Goal: Book appointment/travel/reservation

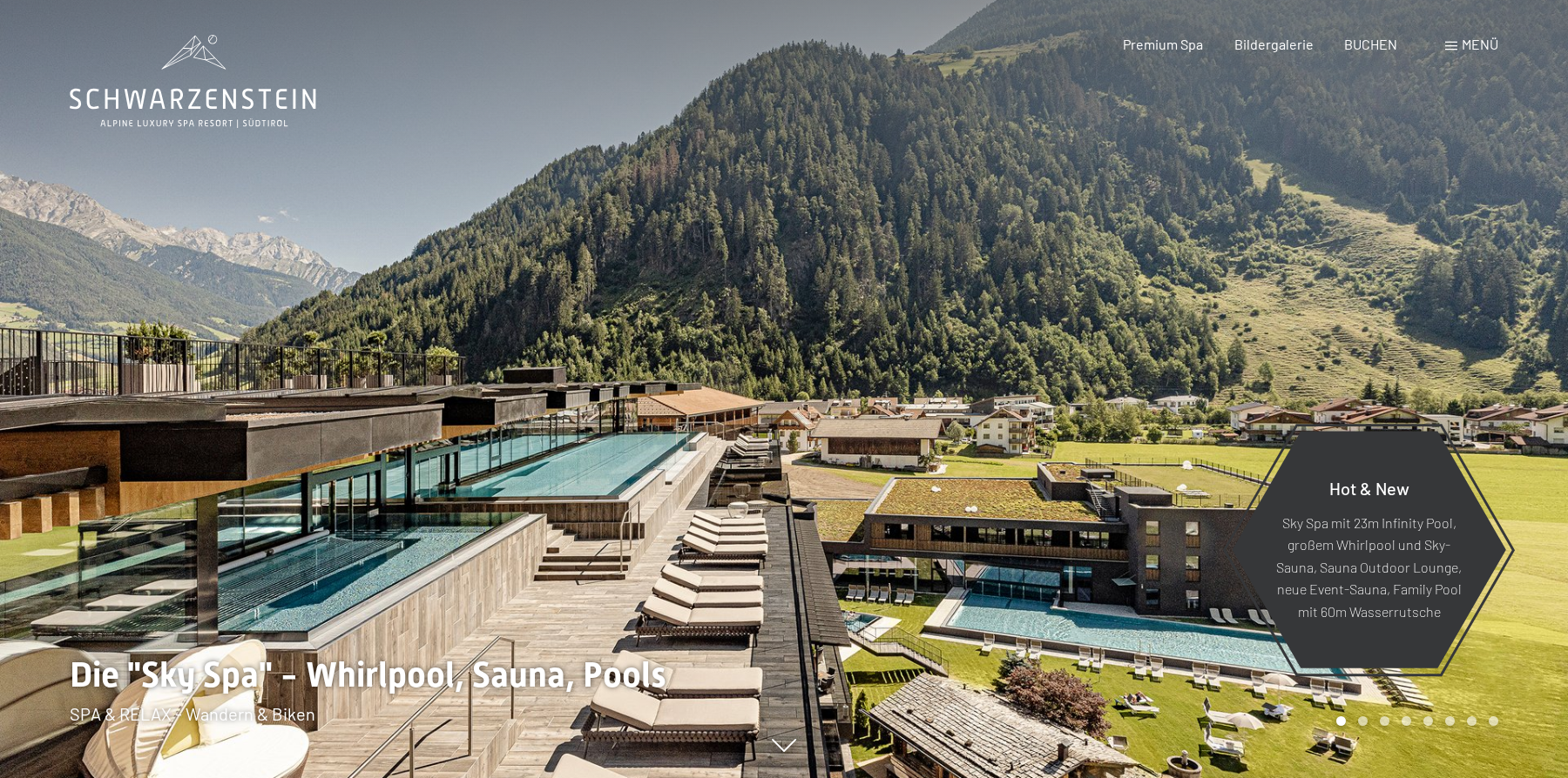
click at [1465, 54] on div "Menü" at bounding box center [1472, 44] width 54 height 19
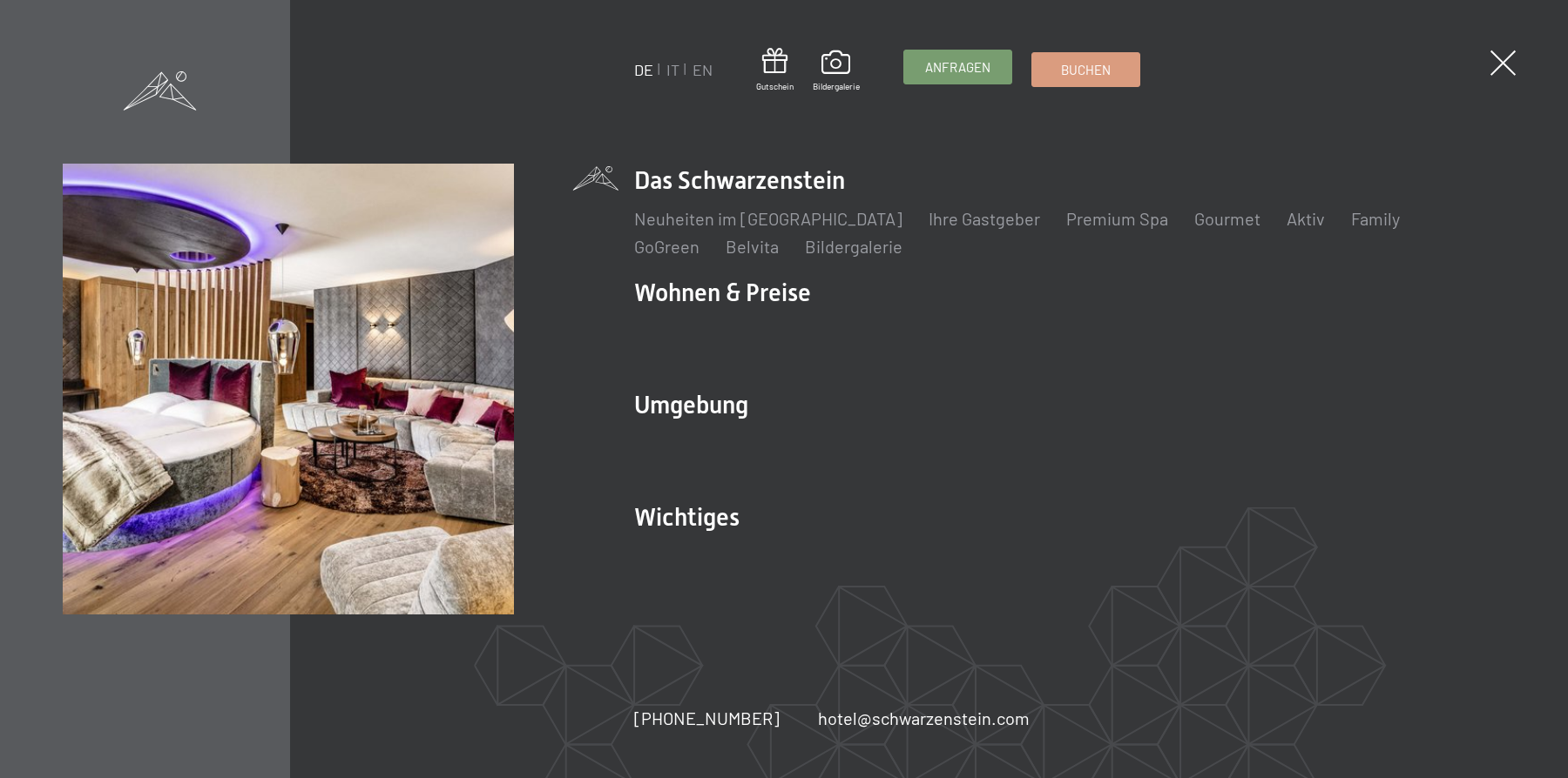
click at [960, 66] on span "Anfragen" at bounding box center [958, 67] width 66 height 18
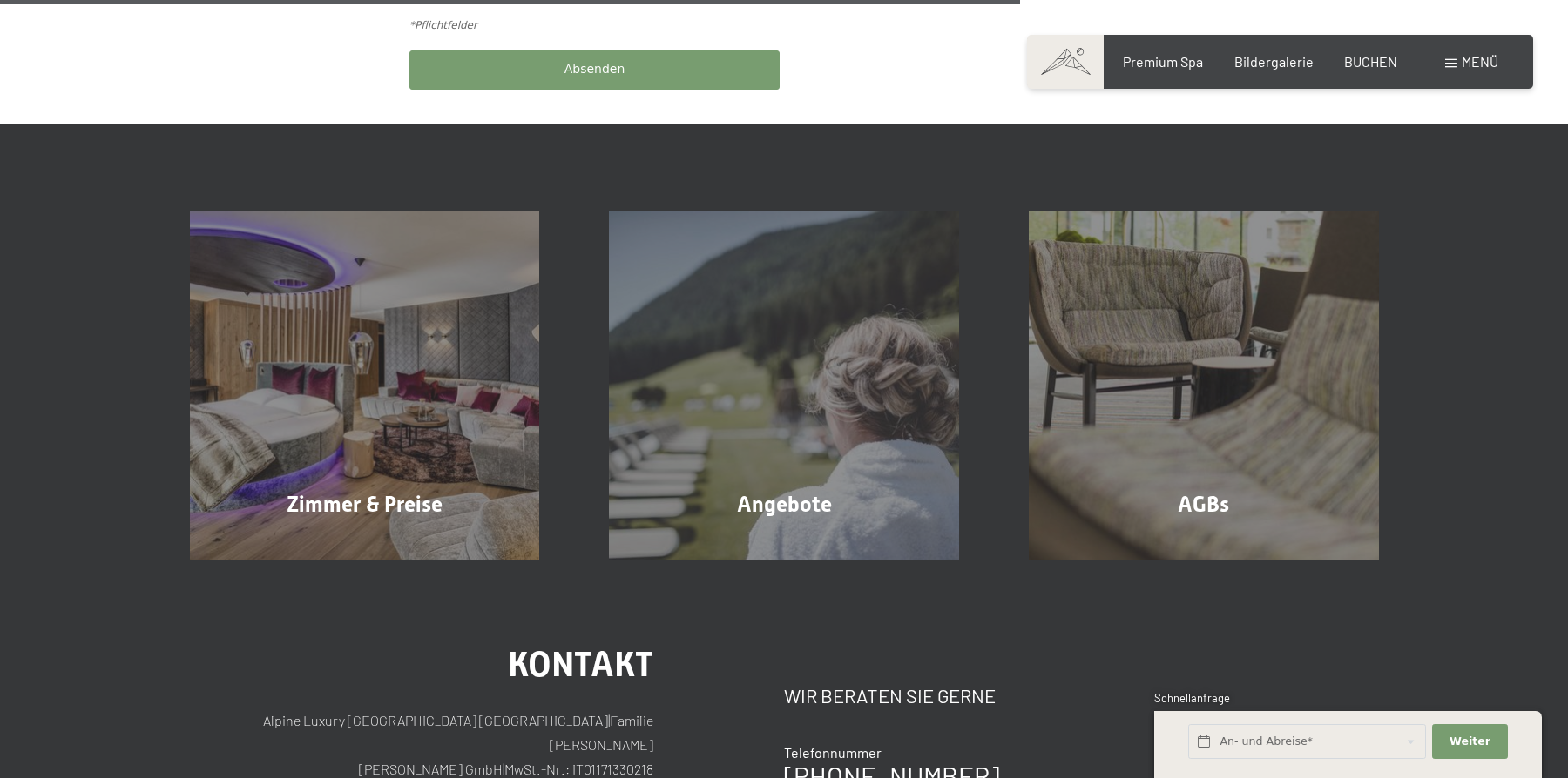
scroll to position [1059, 0]
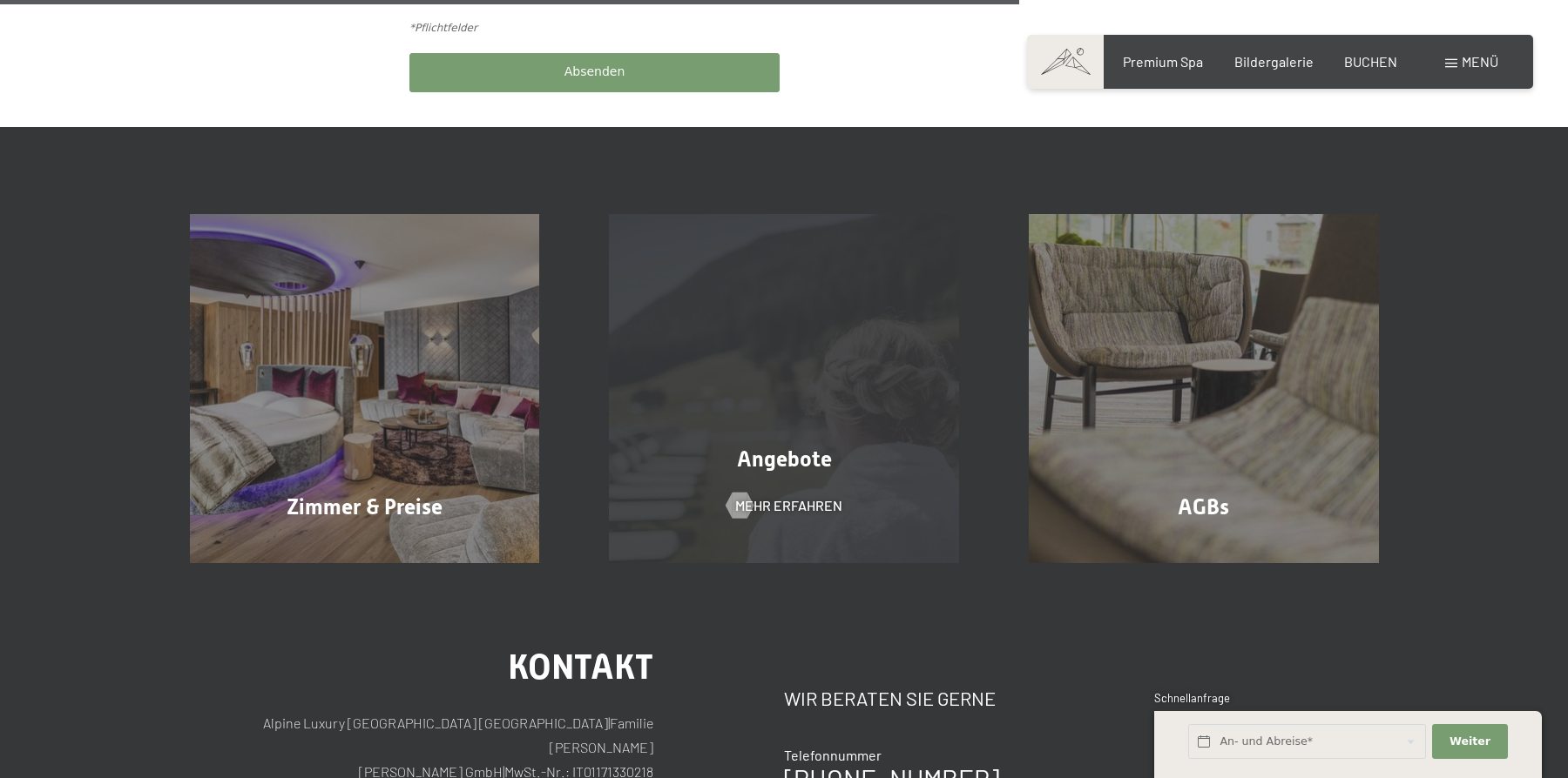
click at [808, 276] on div "Angebote Mehr erfahren" at bounding box center [783, 389] width 420 height 350
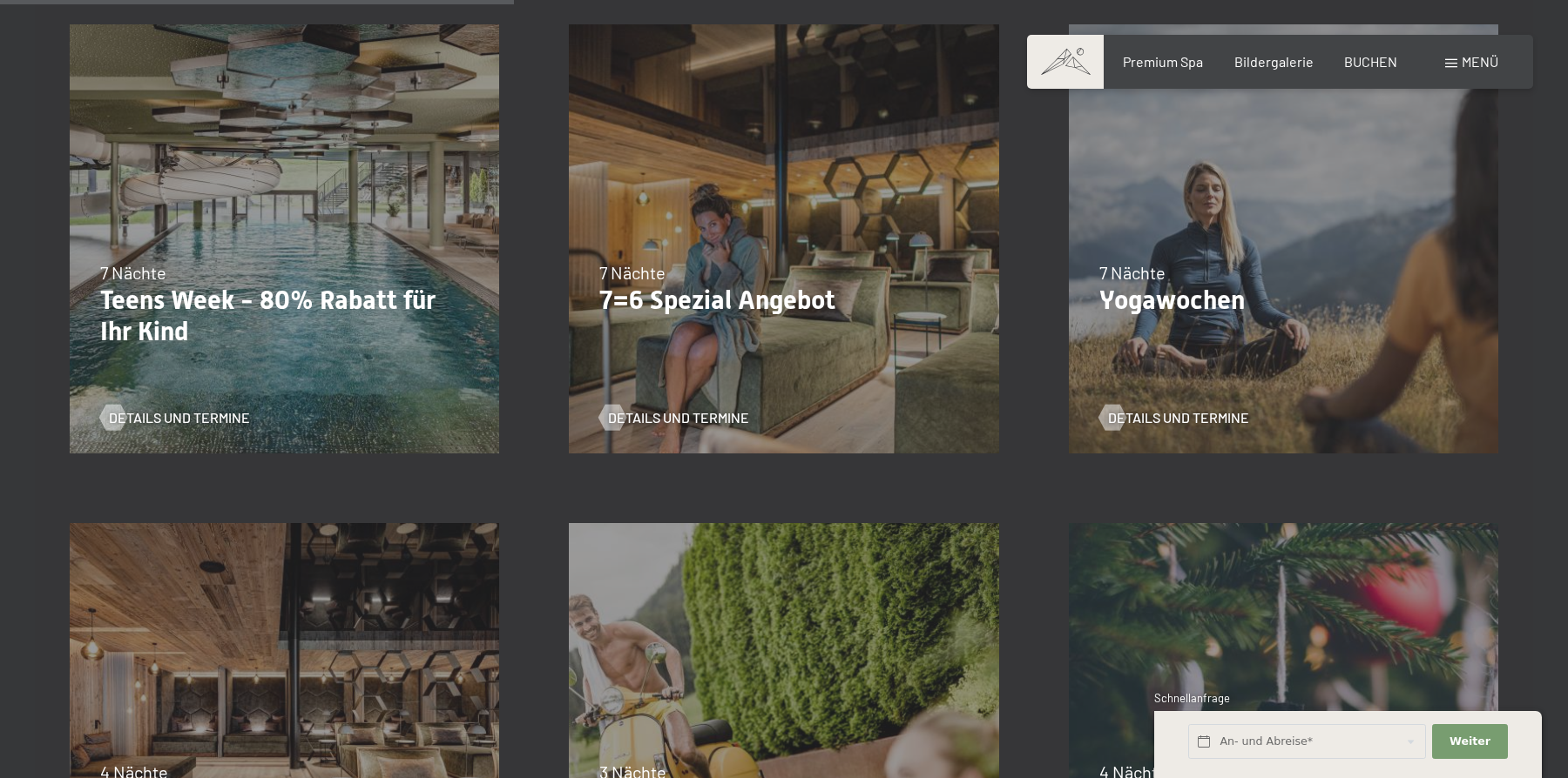
scroll to position [1570, 0]
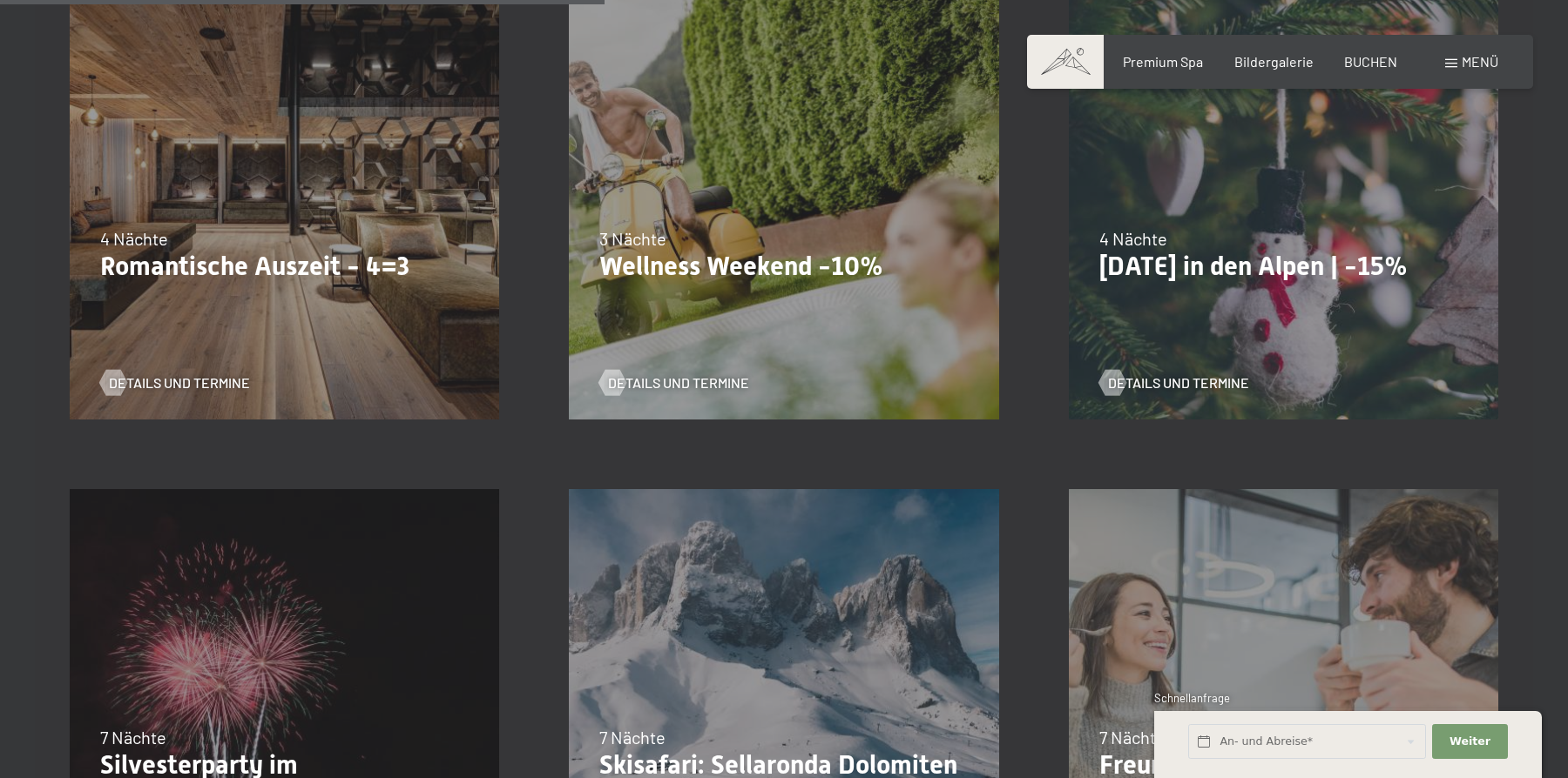
click at [178, 174] on div "09.11.–05.12.2025 08.12.–19.12.2025 11.01.–23.01.2026 08.03.–27.03.2026 29.03.–…" at bounding box center [284, 204] width 499 height 498
click at [242, 267] on p "Romantische Auszeit - 4=3" at bounding box center [283, 267] width 368 height 31
click at [147, 386] on span "Details und Termine" at bounding box center [197, 383] width 141 height 19
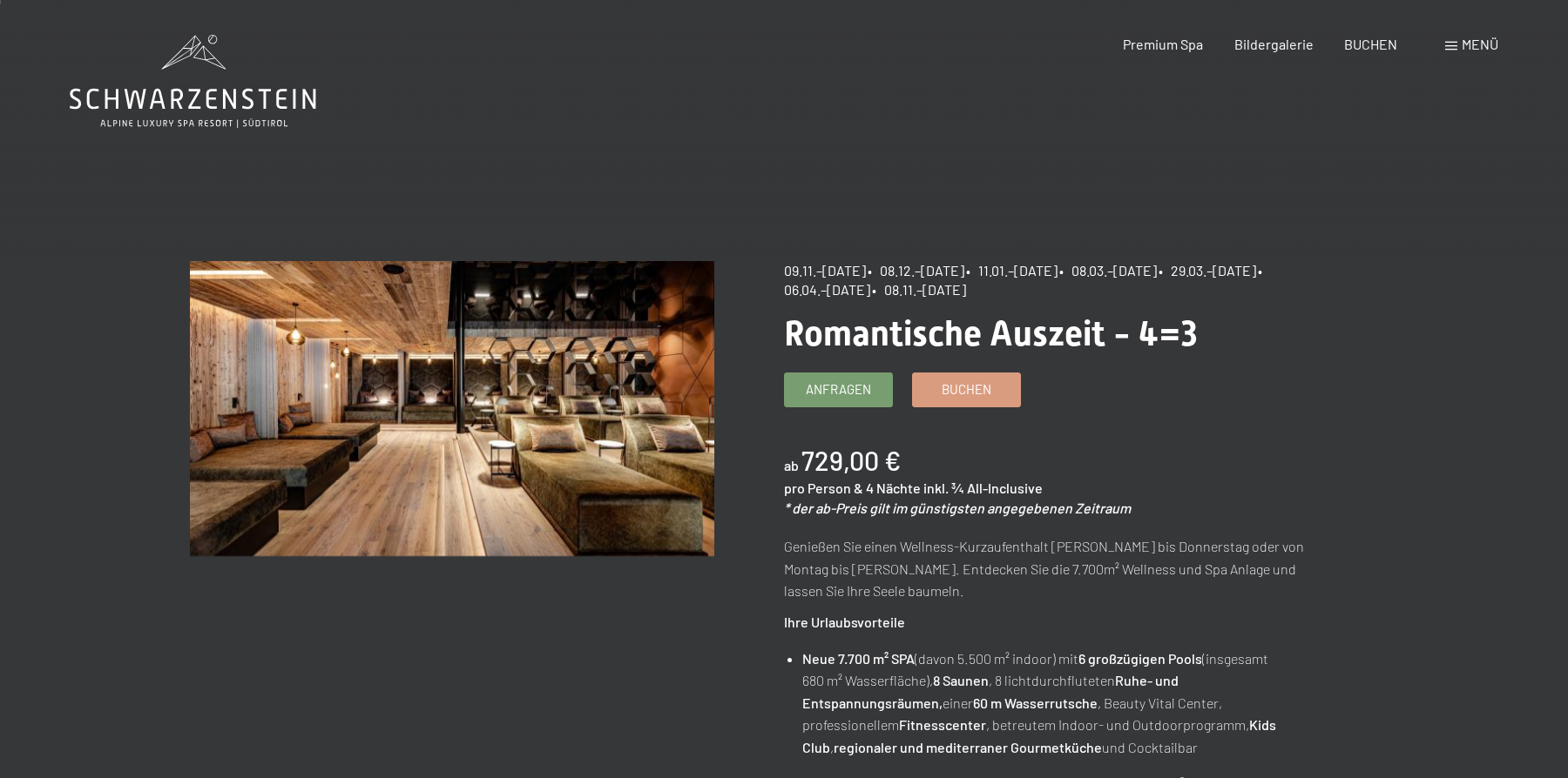
click at [1137, 54] on div "Buchen Anfragen Premium Spa Bildergalerie BUCHEN Menü DE IT EN Gutschein Bilder…" at bounding box center [1280, 44] width 436 height 19
click at [1148, 54] on div "Buchen Anfragen Premium Spa Bildergalerie BUCHEN Menü DE IT EN Gutschein Bilder…" at bounding box center [1280, 44] width 436 height 19
click at [1143, 51] on div "Premium Spa" at bounding box center [1163, 42] width 80 height 19
drag, startPoint x: 1143, startPoint y: 51, endPoint x: 1143, endPoint y: 65, distance: 14.0
click at [1143, 54] on div "Premium Spa Bildergalerie BUCHEN" at bounding box center [1245, 44] width 366 height 19
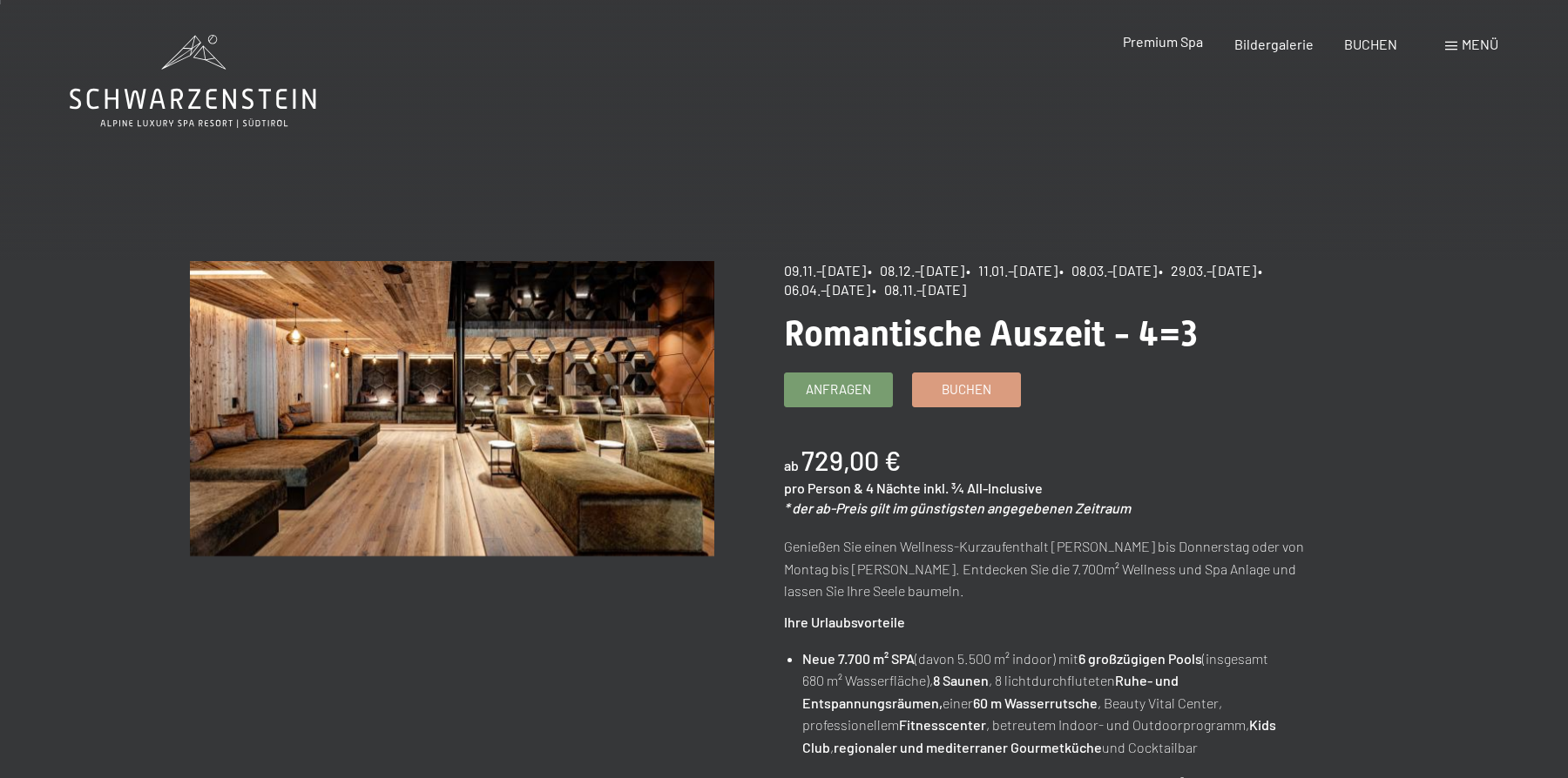
click at [1140, 50] on span "Premium Spa" at bounding box center [1163, 42] width 80 height 17
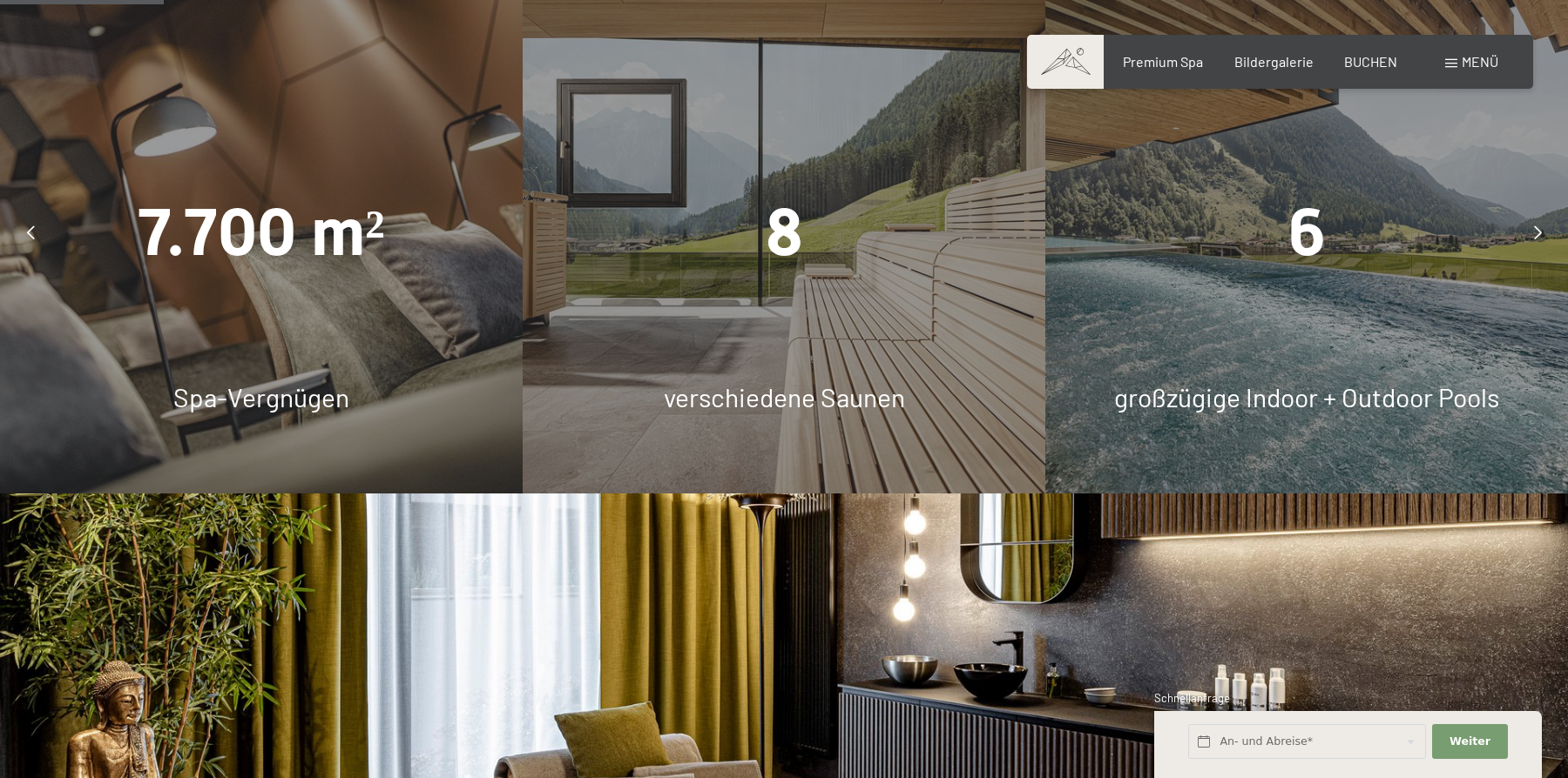
scroll to position [1275, 0]
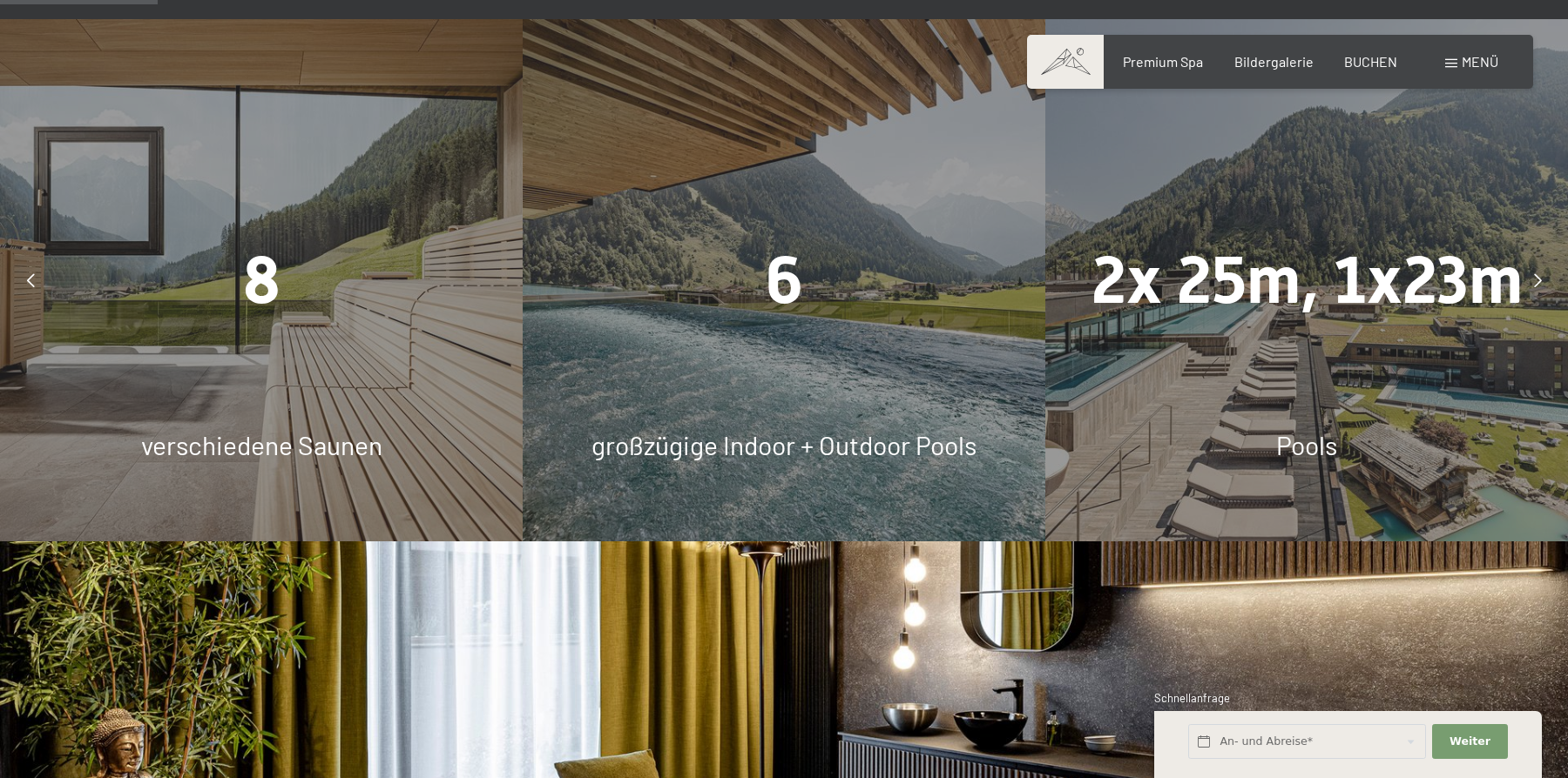
click at [523, 209] on div "8 verschiedene Saunen" at bounding box center [261, 281] width 523 height 522
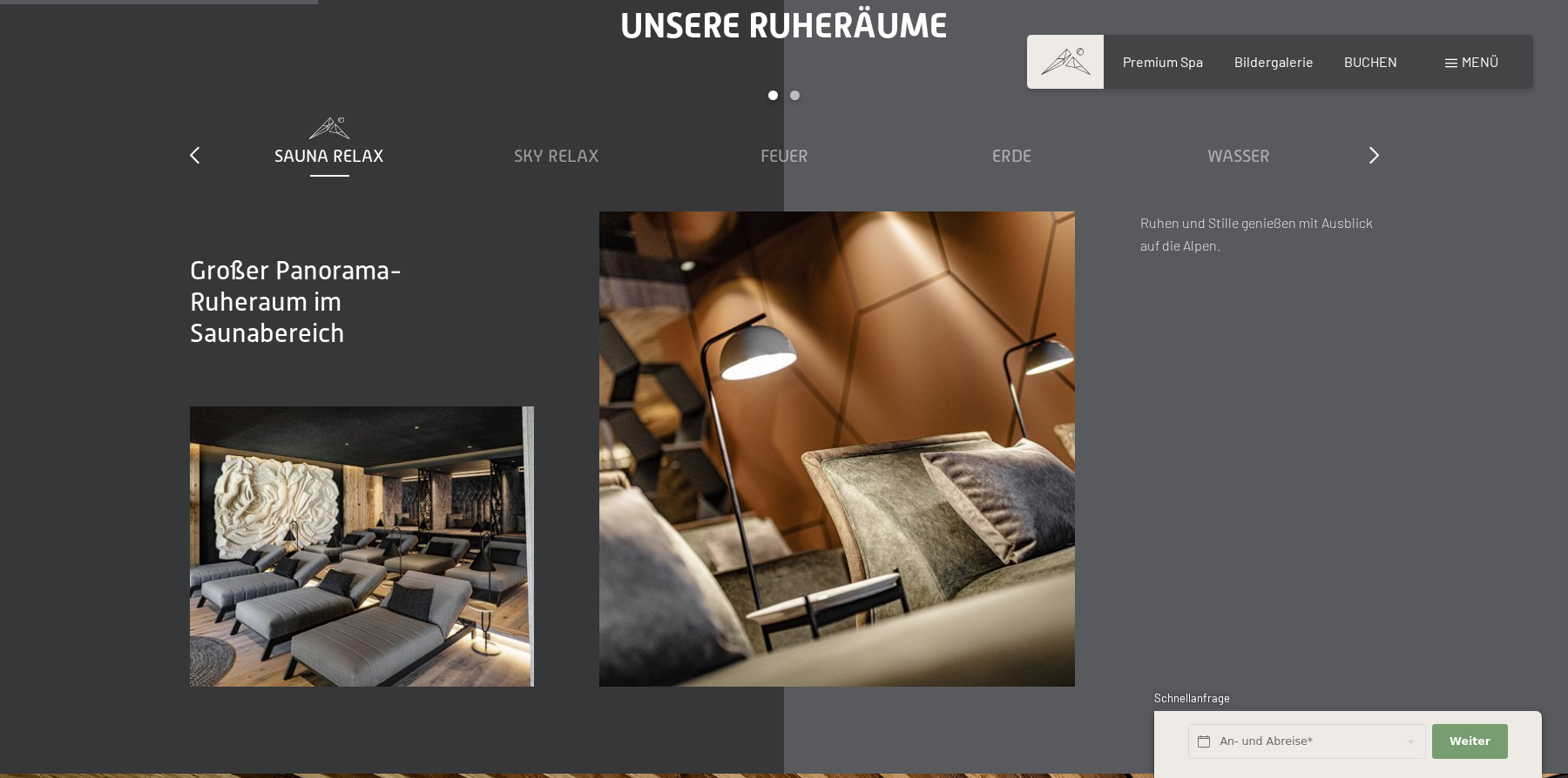
scroll to position [2572, 0]
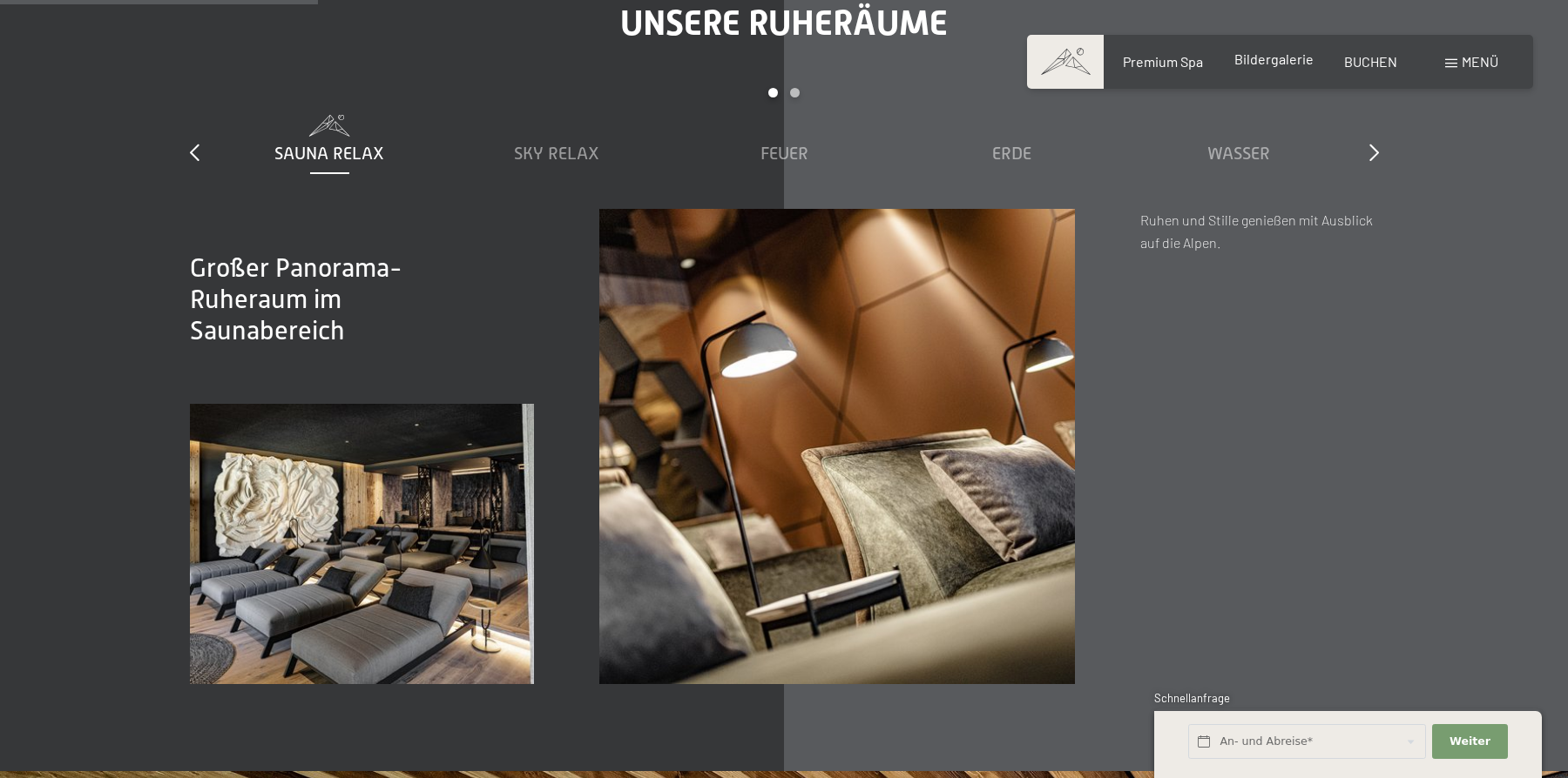
click at [1286, 67] on span "Bildergalerie" at bounding box center [1273, 59] width 79 height 17
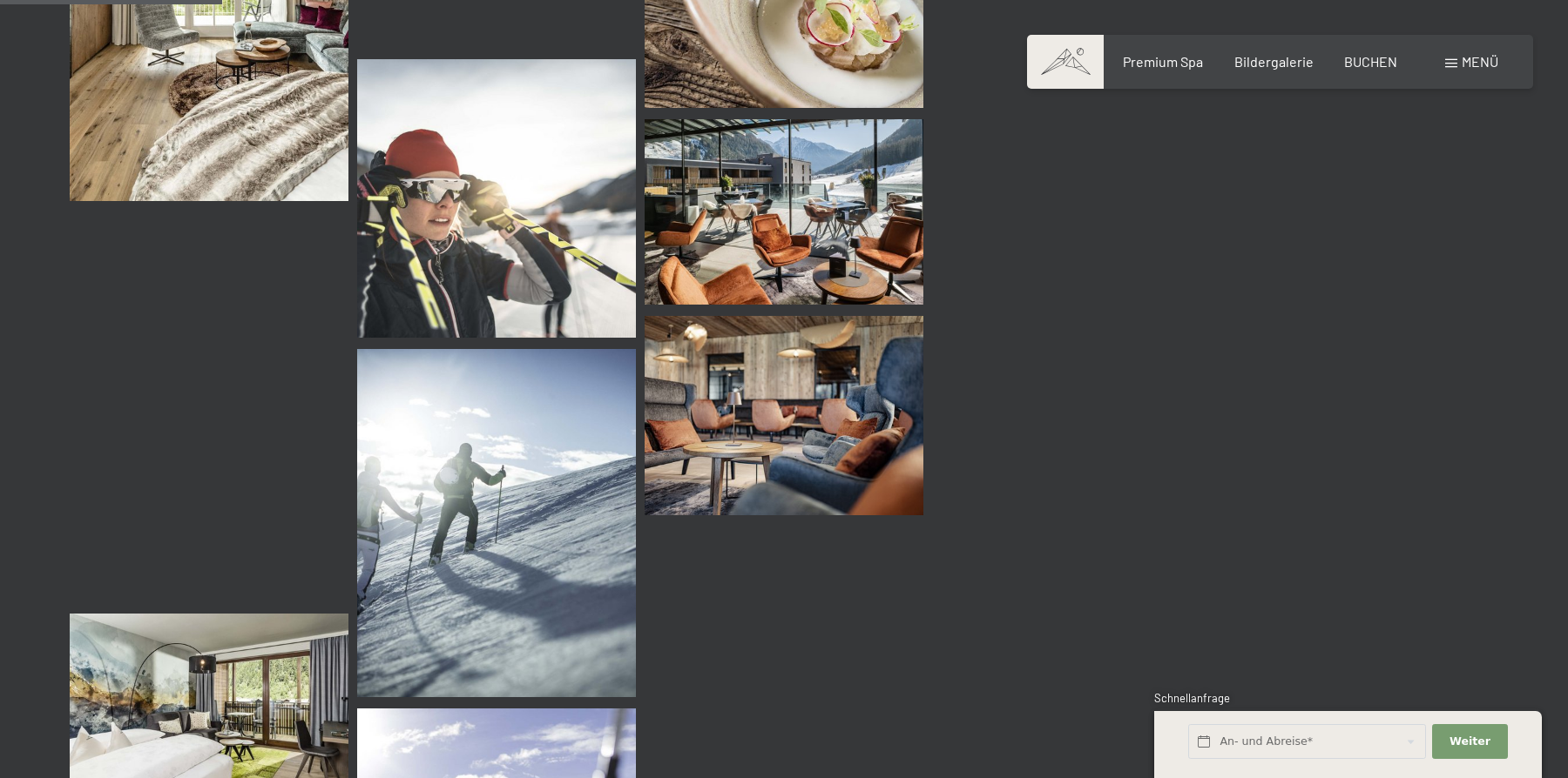
scroll to position [3154, 0]
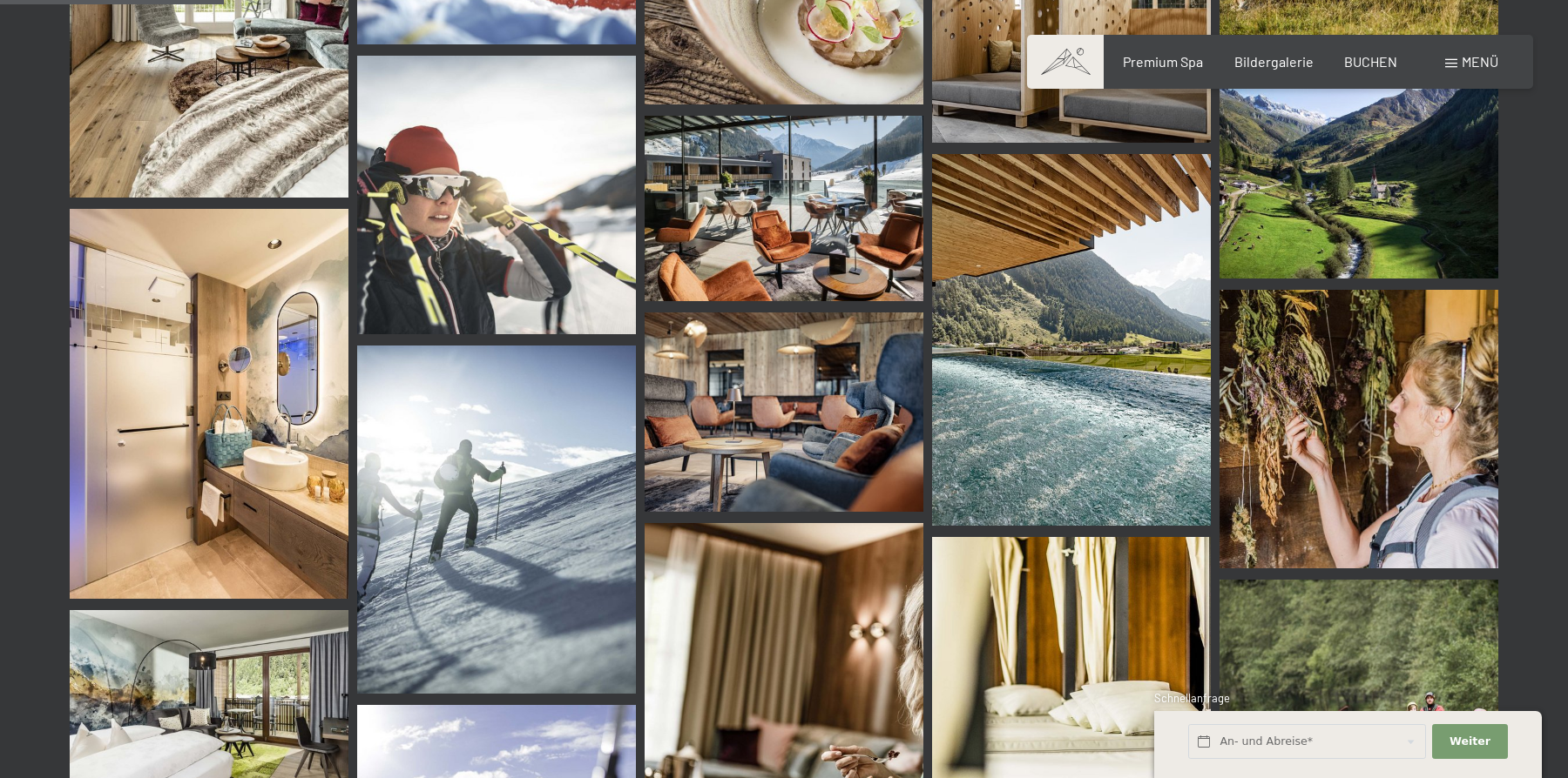
click at [149, 458] on img at bounding box center [209, 403] width 279 height 390
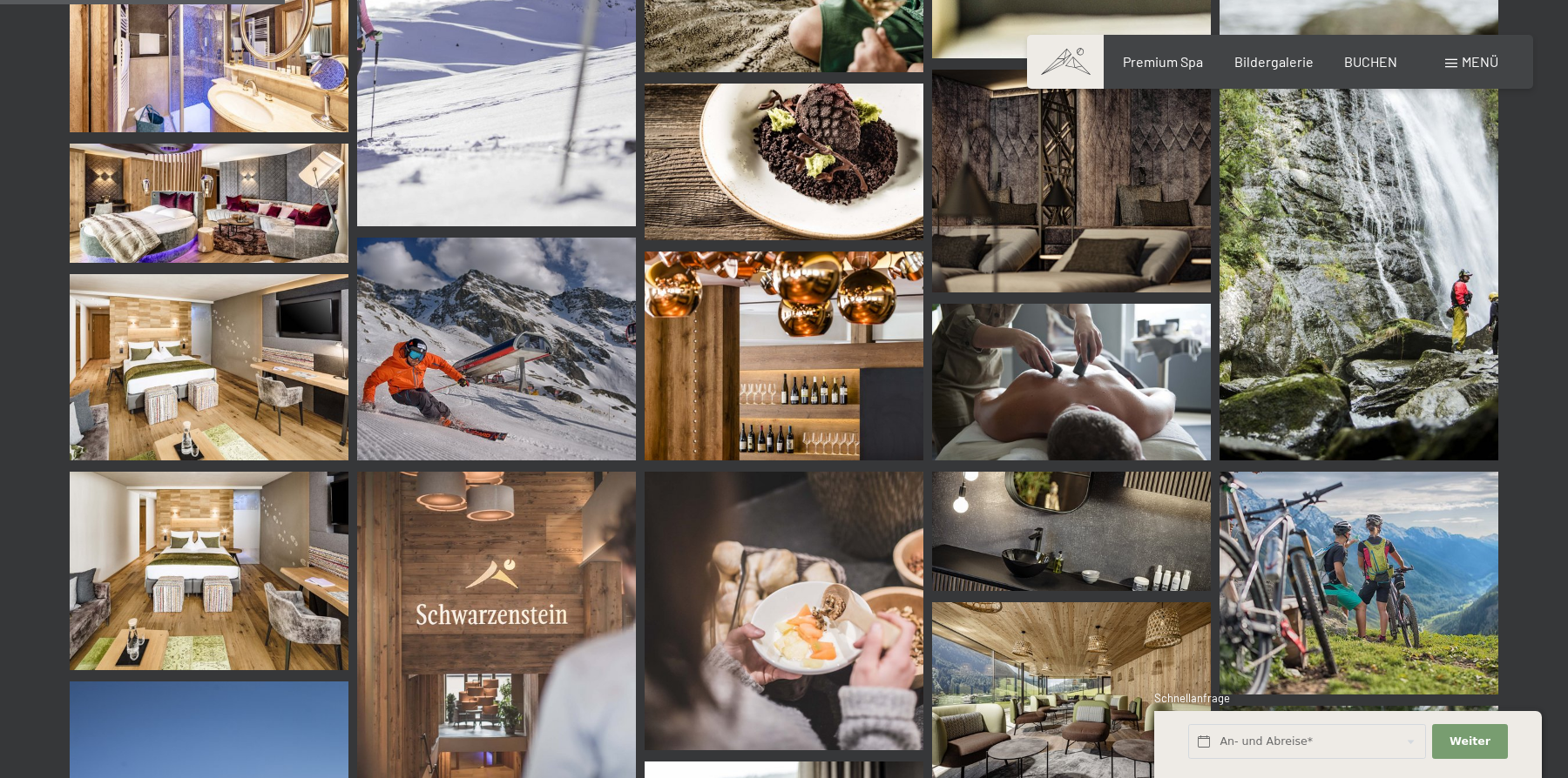
scroll to position [4025, 0]
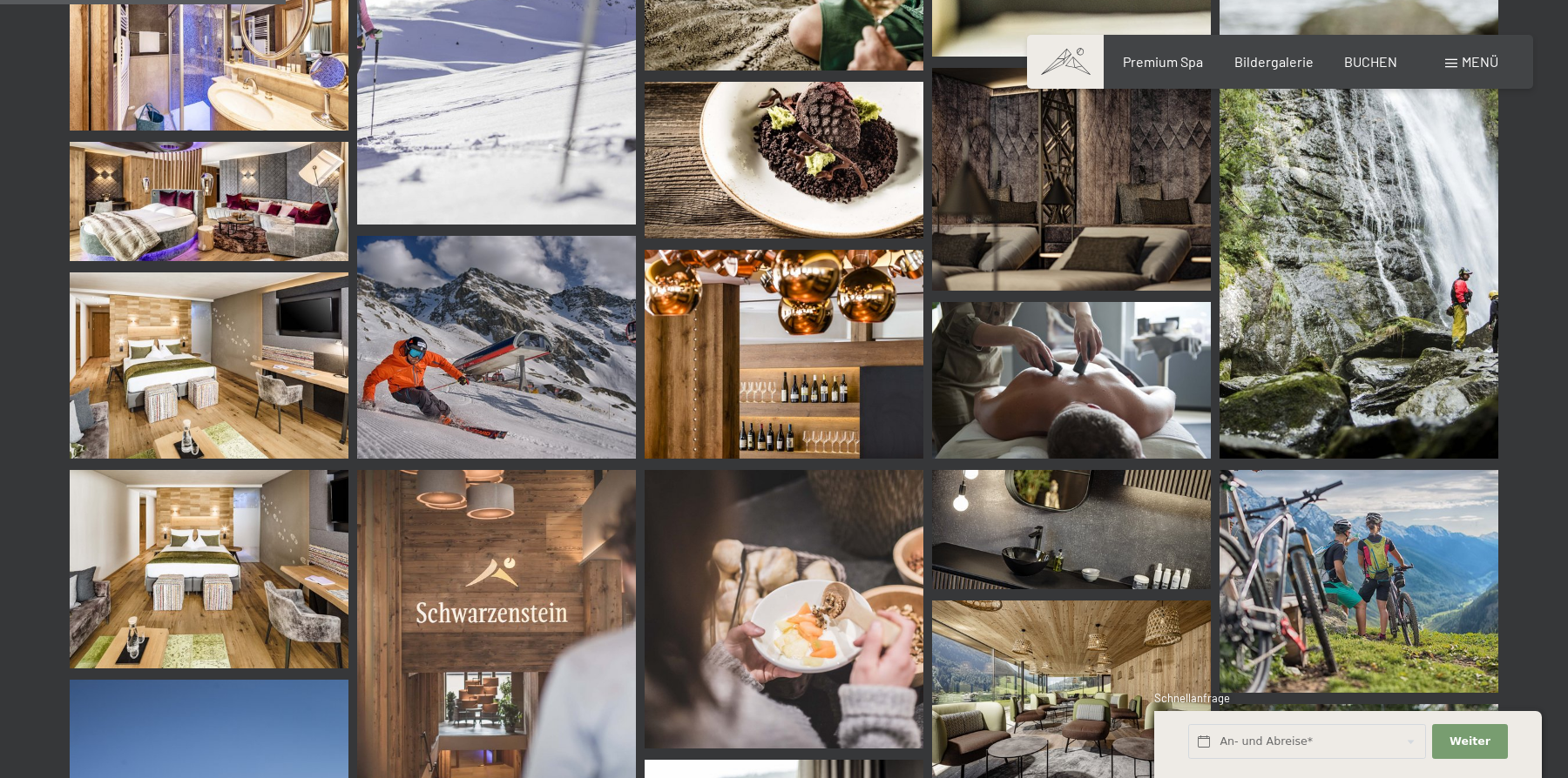
click at [200, 575] on img at bounding box center [209, 569] width 279 height 199
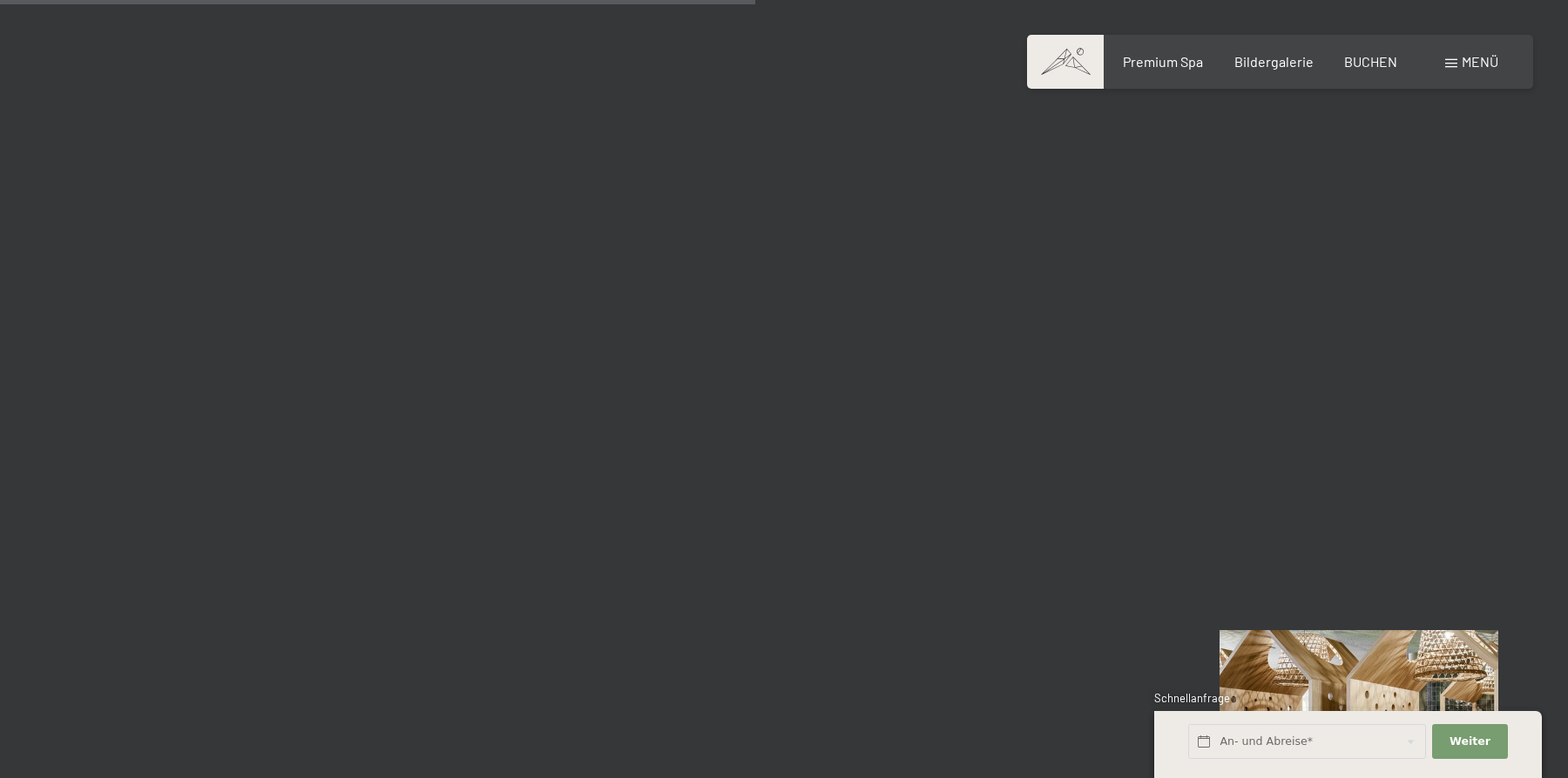
scroll to position [10634, 0]
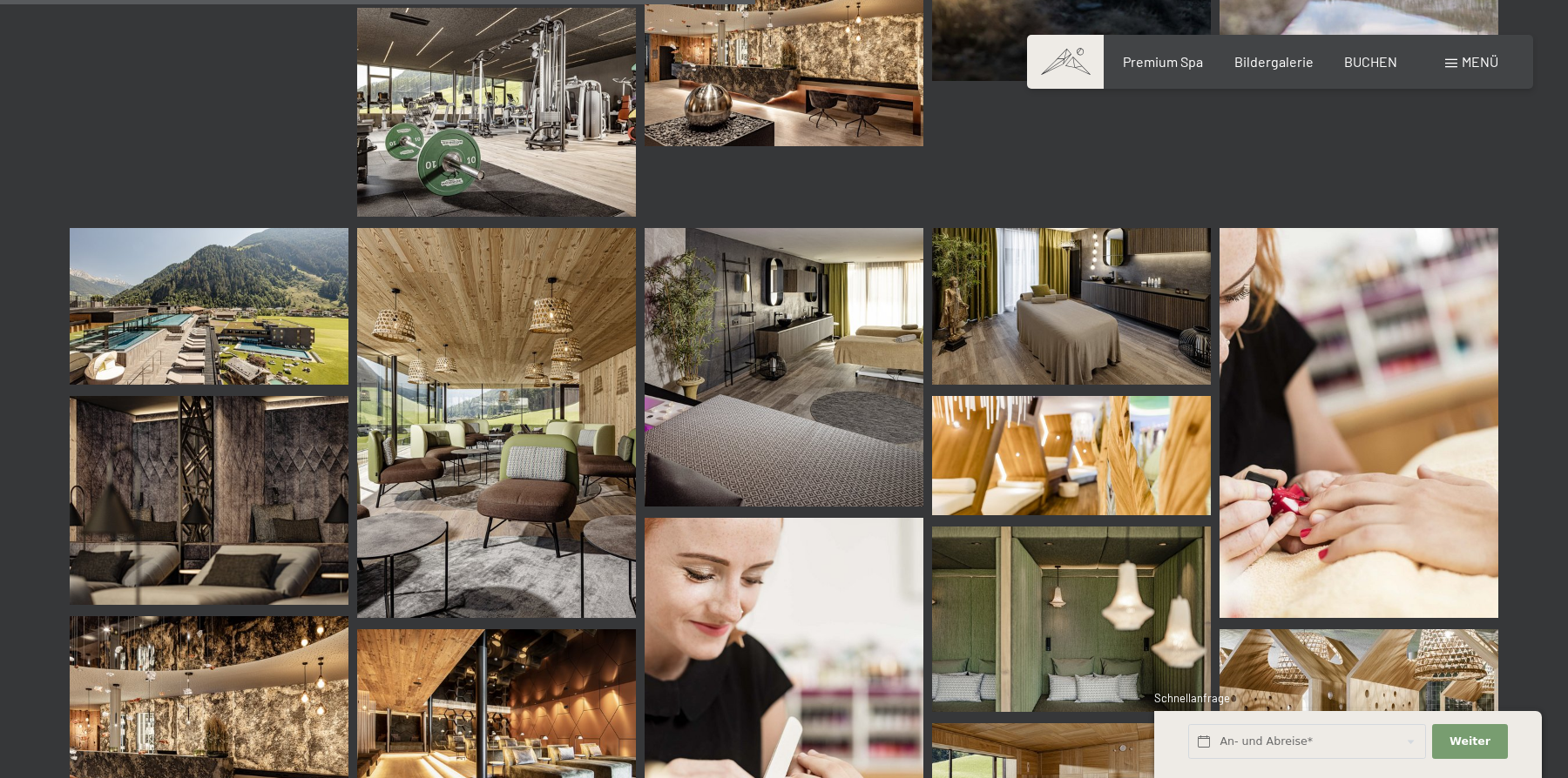
click at [168, 307] on img at bounding box center [209, 306] width 279 height 157
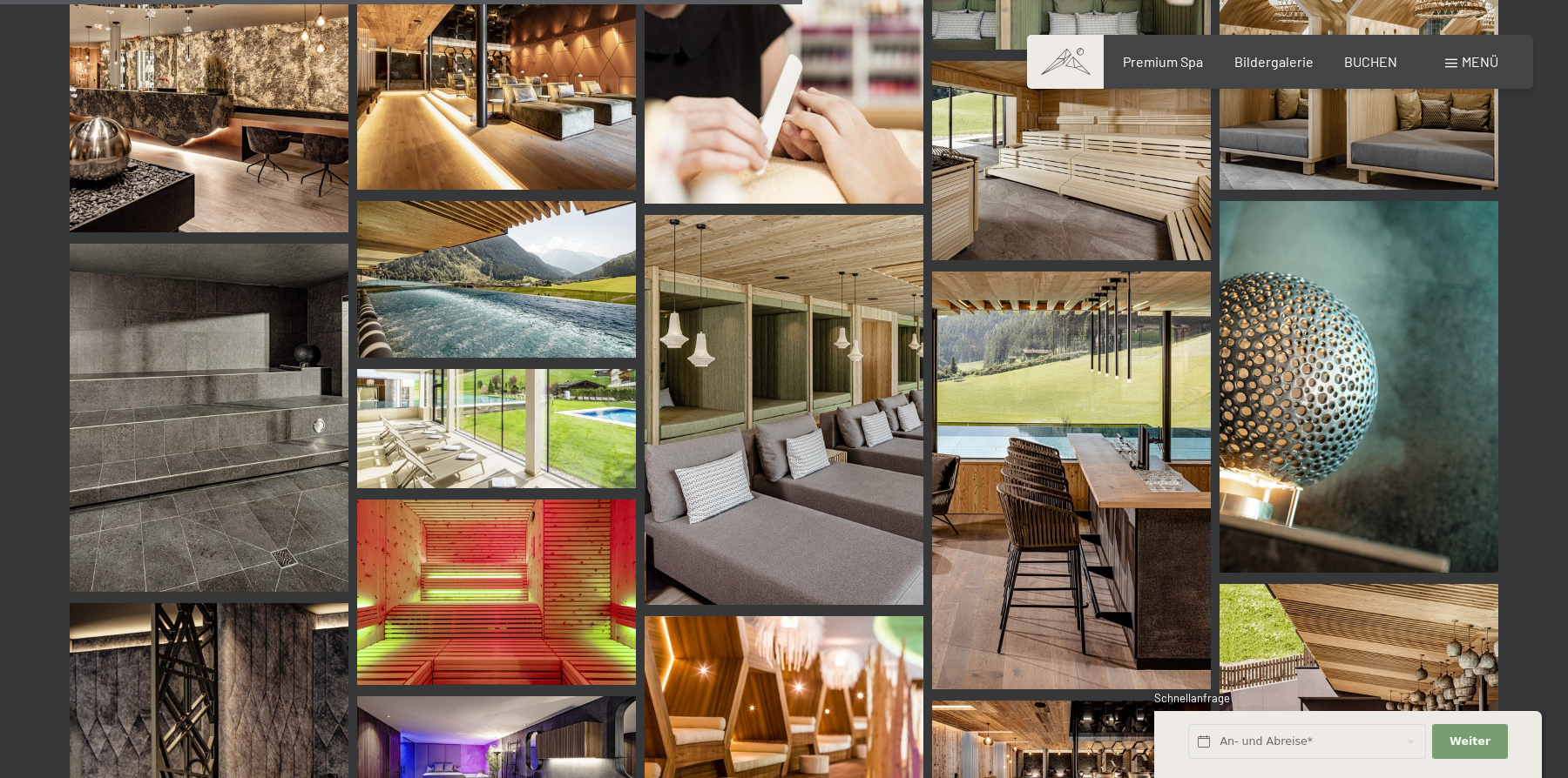
scroll to position [11298, 0]
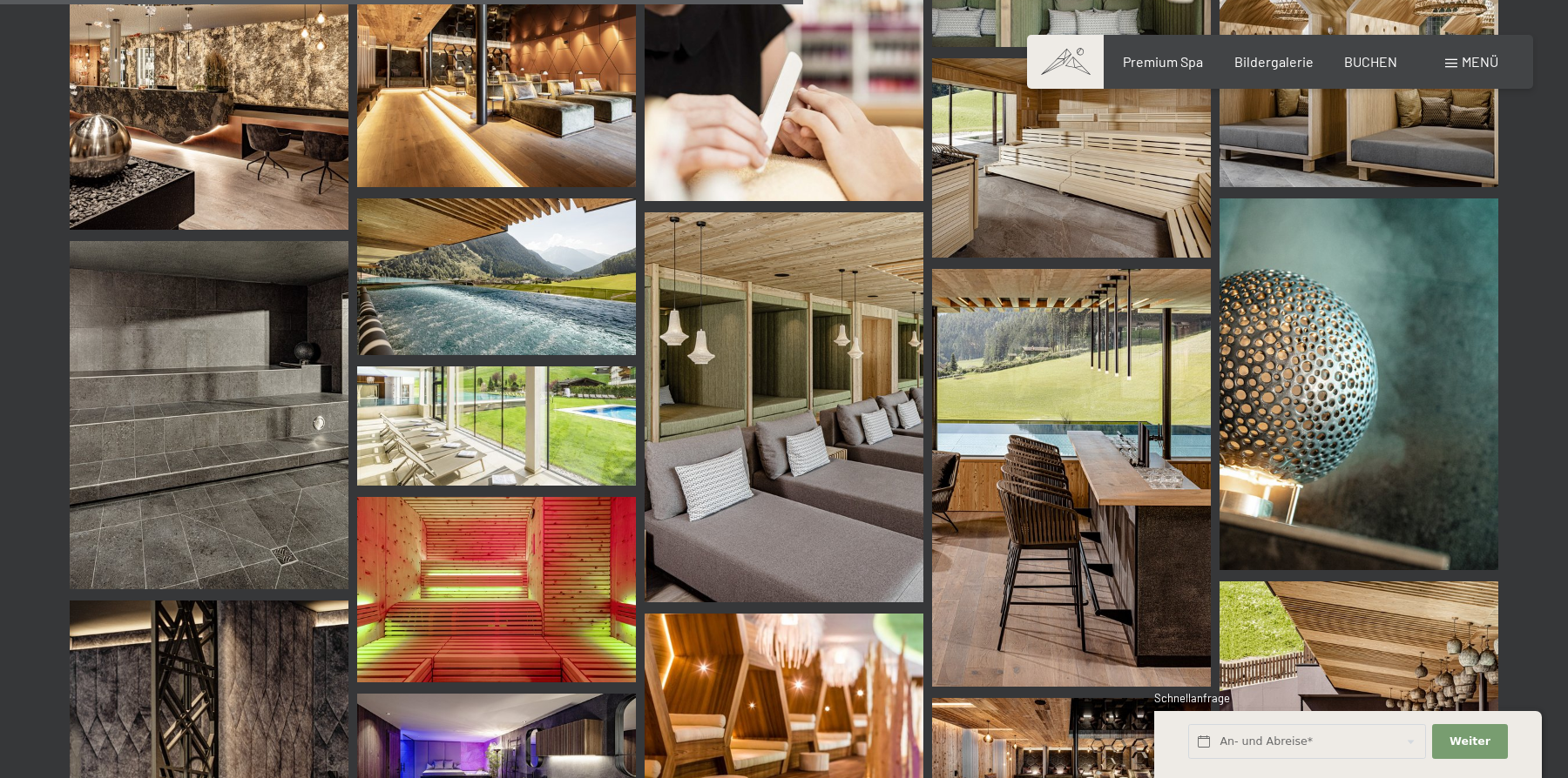
click at [522, 230] on img at bounding box center [497, 277] width 279 height 157
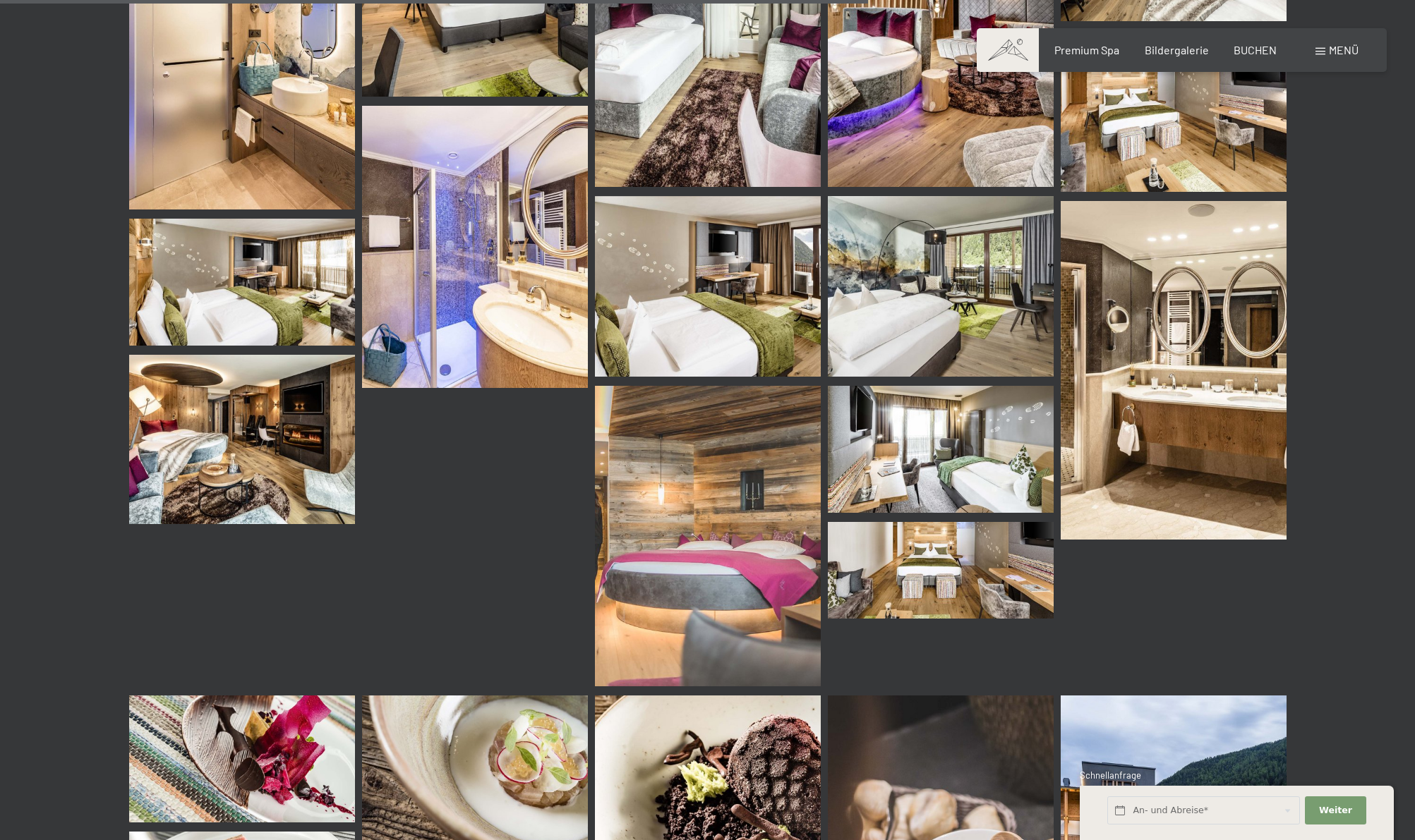
scroll to position [10845, 0]
click at [189, 393] on img at bounding box center [242, 438] width 226 height 169
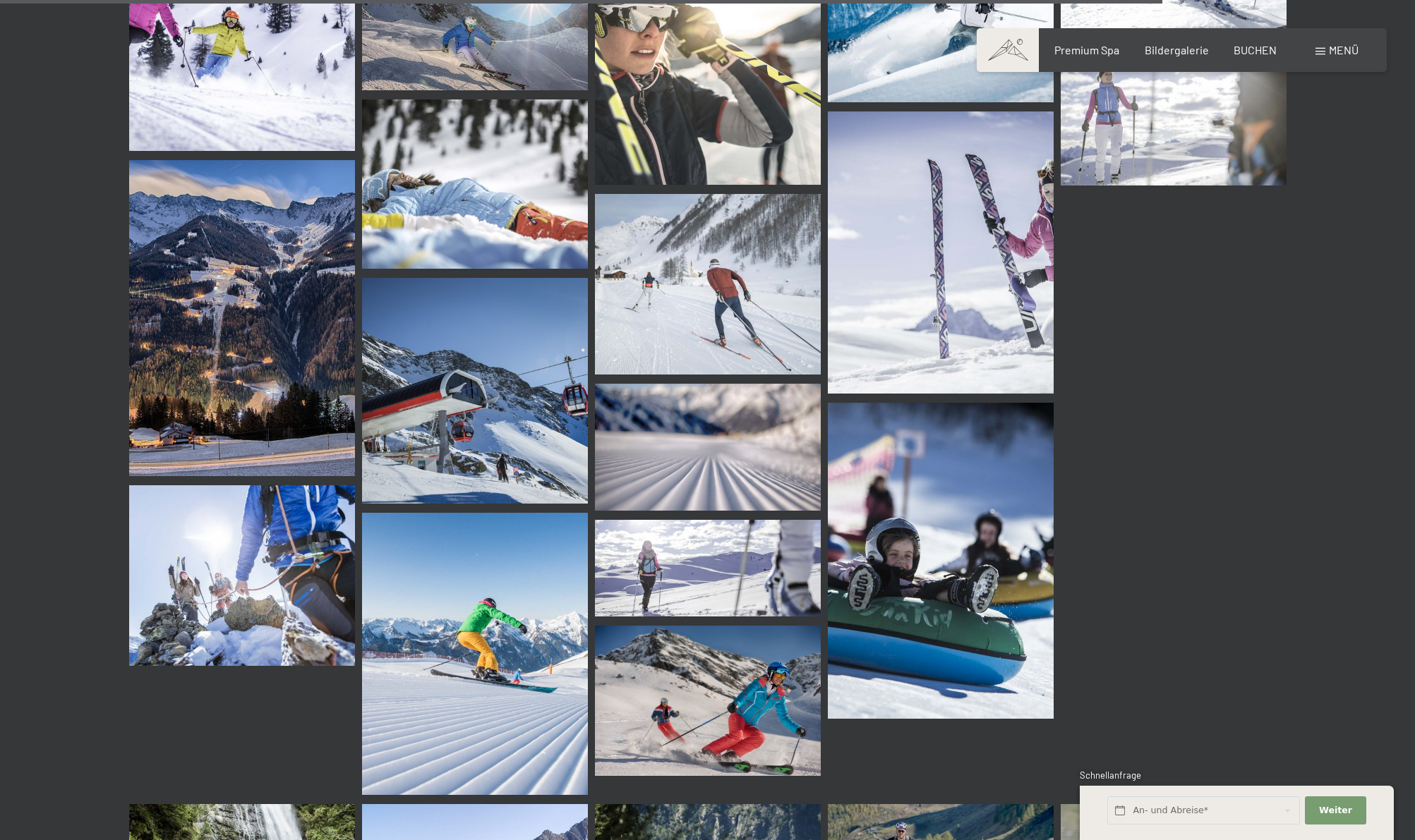
scroll to position [14516, 0]
